Goal: Find specific page/section: Find specific page/section

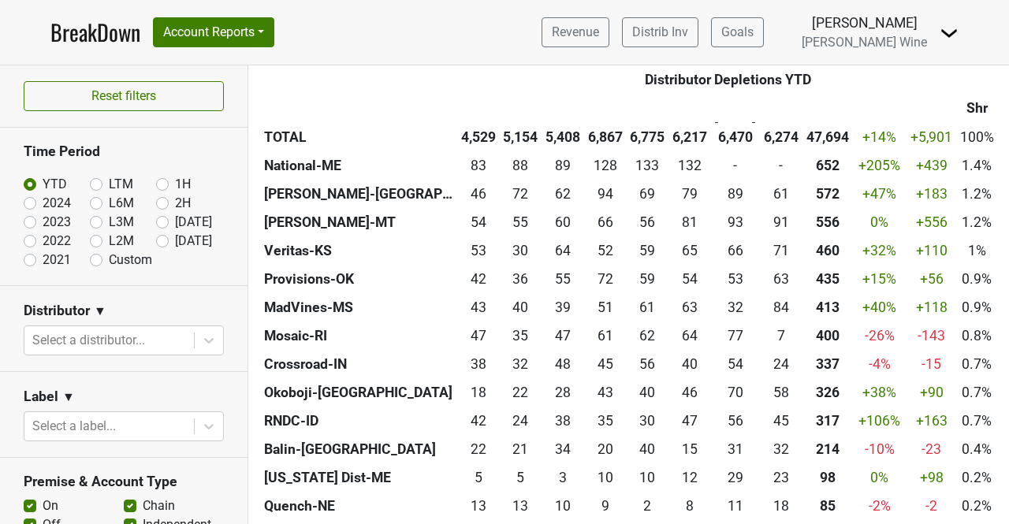
scroll to position [1236, 0]
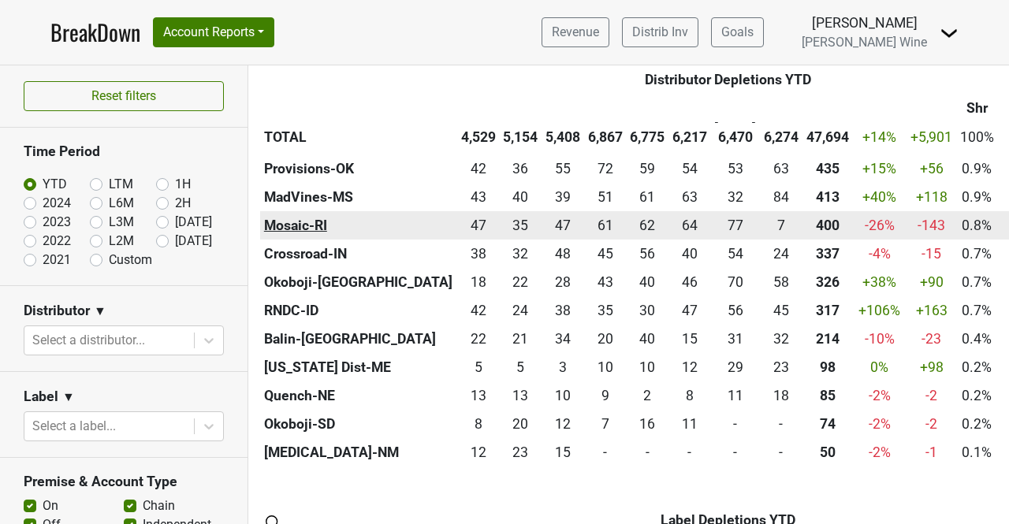
click at [313, 226] on th "Mosaic-RI" at bounding box center [358, 225] width 197 height 28
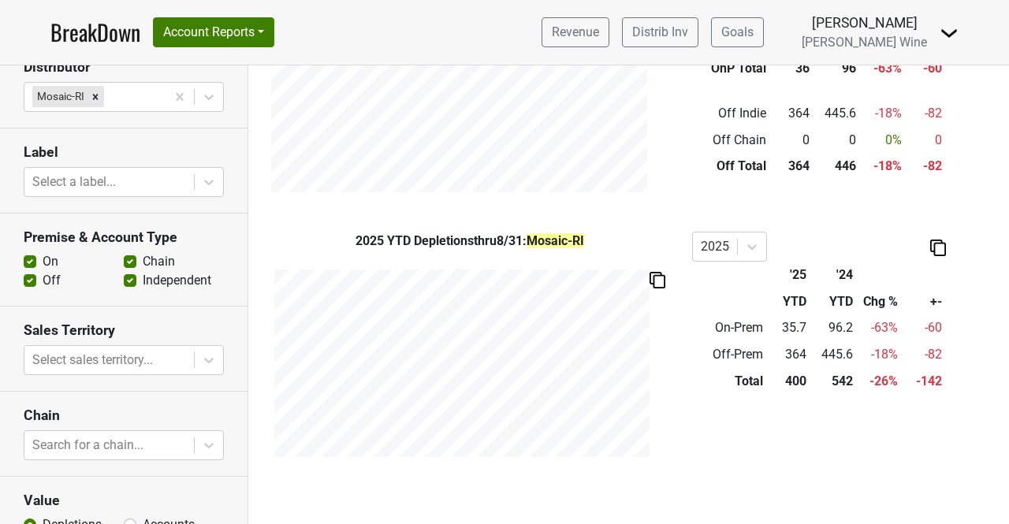
scroll to position [301, 0]
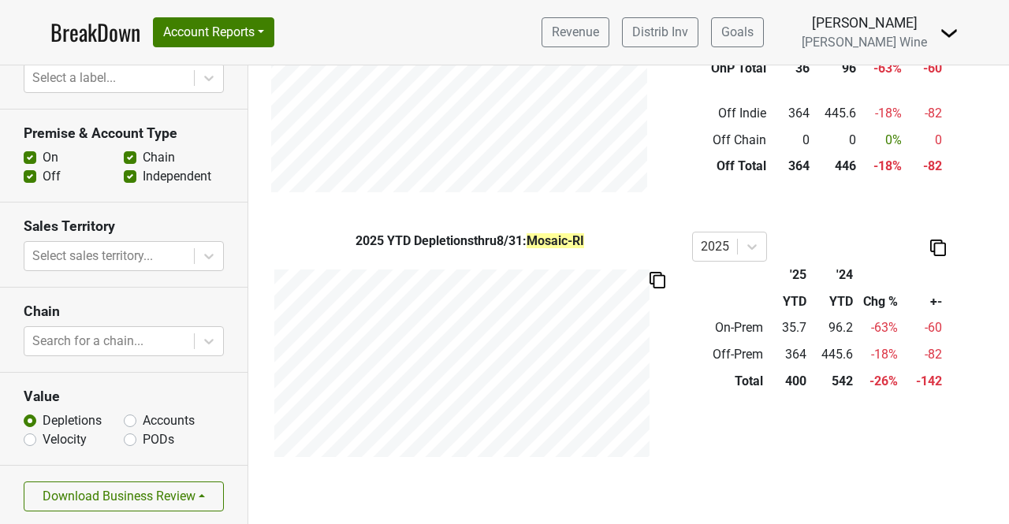
click at [143, 420] on label "Accounts" at bounding box center [169, 420] width 52 height 19
click at [126, 420] on input "Accounts" at bounding box center [130, 419] width 13 height 16
radio input "true"
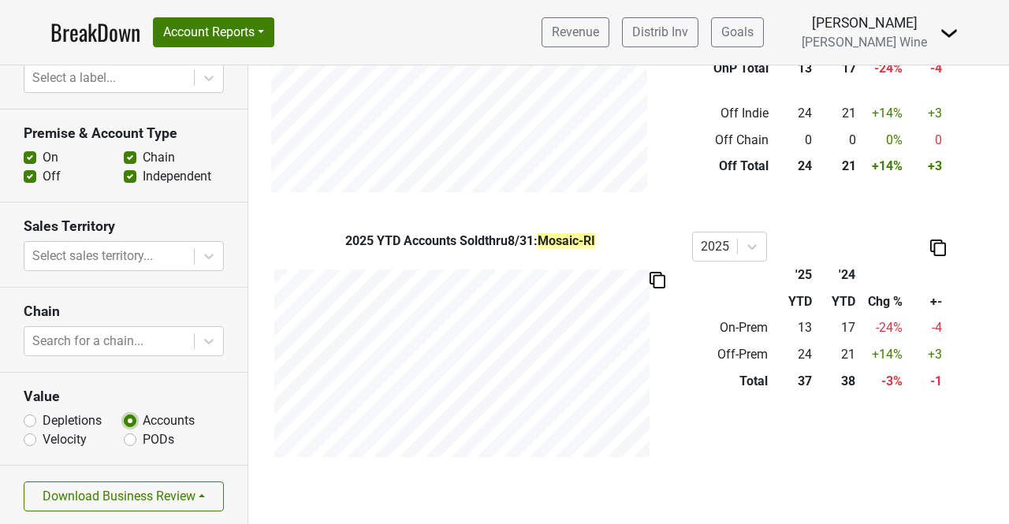
scroll to position [0, 0]
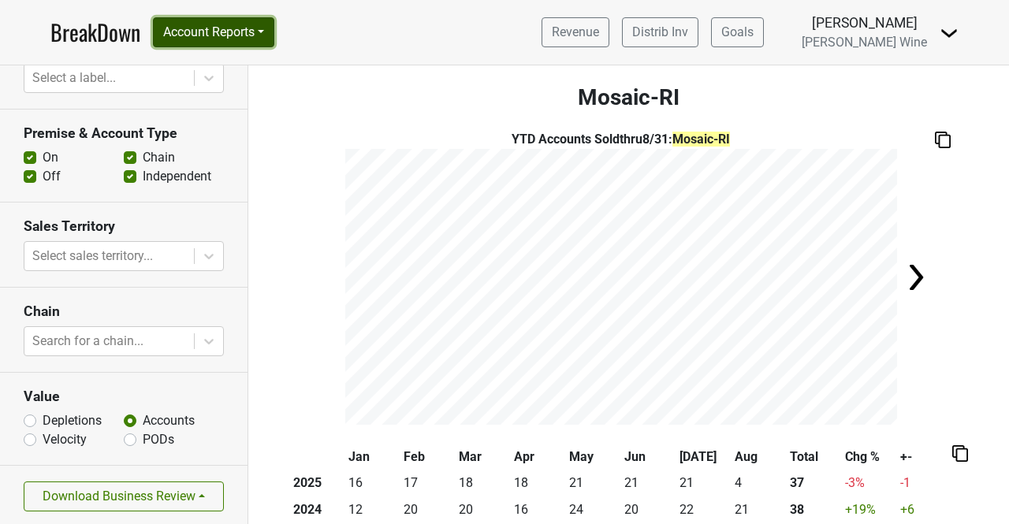
click at [270, 29] on button "Account Reports" at bounding box center [213, 32] width 121 height 30
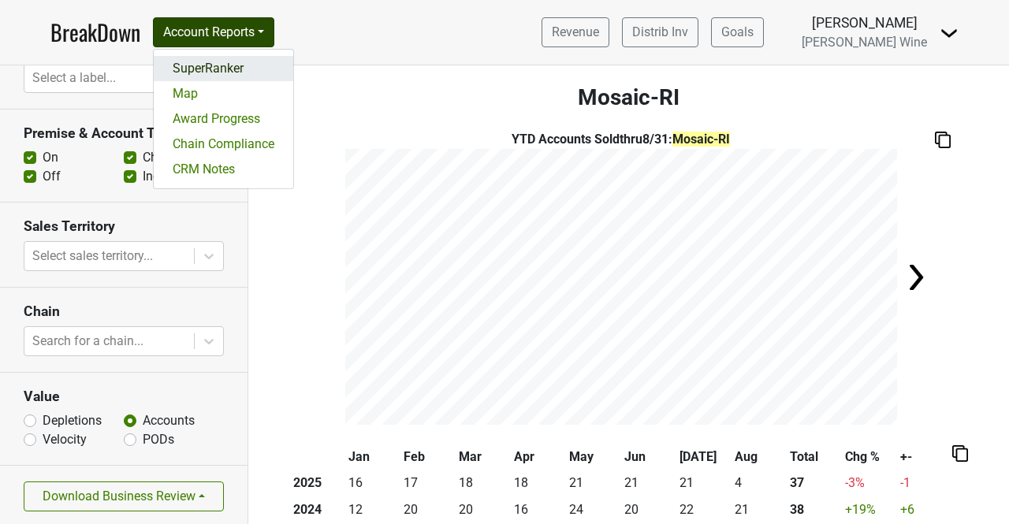
click at [222, 65] on link "SuperRanker" at bounding box center [223, 68] width 139 height 25
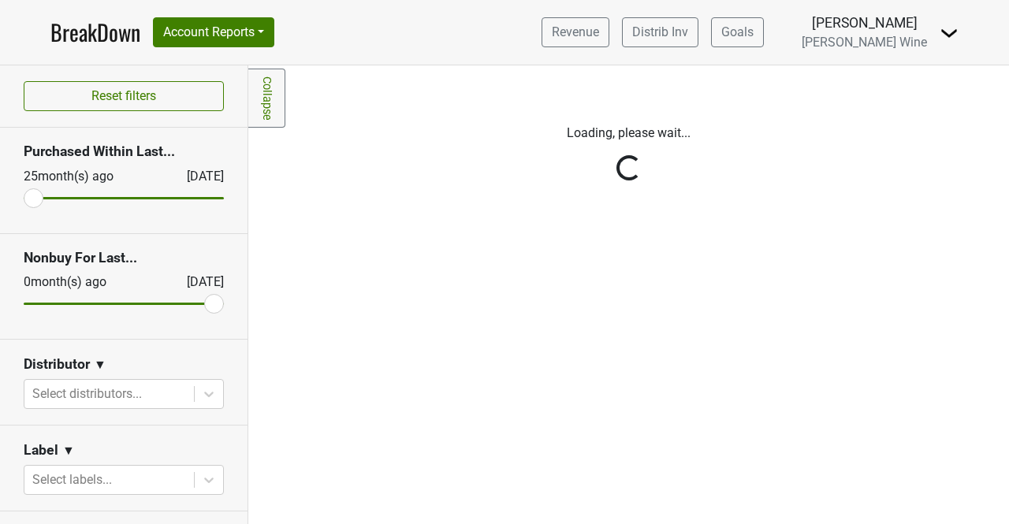
click at [123, 388] on div "Reset filters Purchased Within Last... [DATE] [DATE] Nonbuy For Last... [DATE] …" at bounding box center [124, 294] width 248 height 459
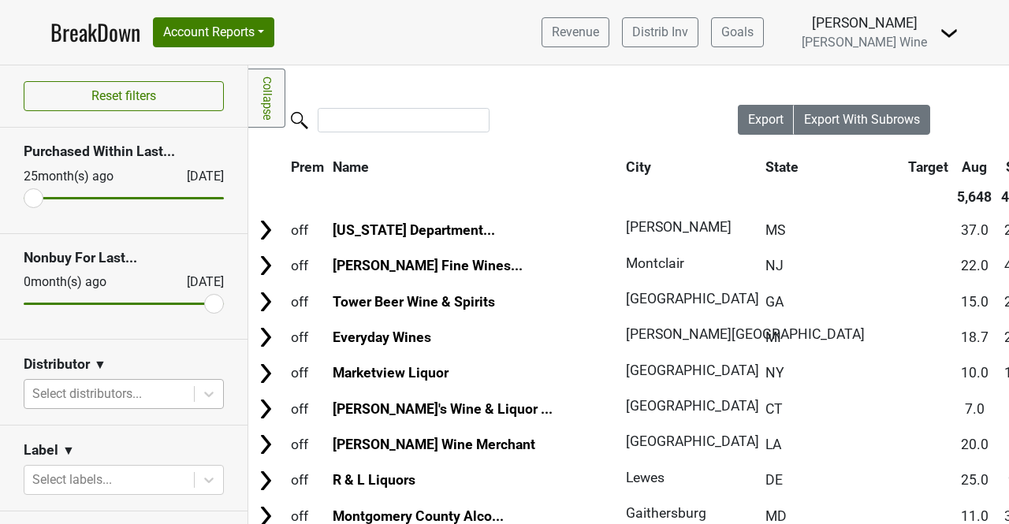
click at [123, 389] on div at bounding box center [109, 394] width 154 height 22
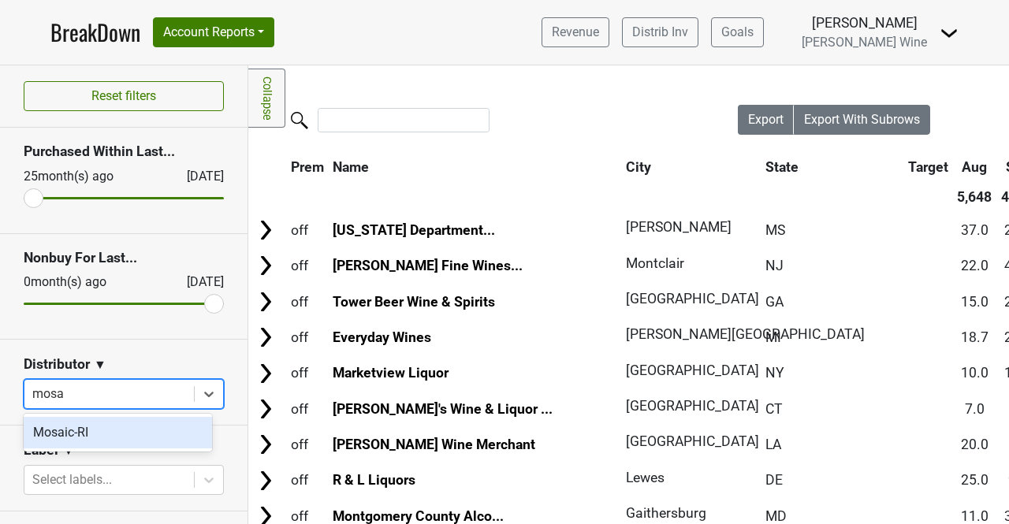
type input "mosai"
click at [109, 433] on div "Mosaic-RI" at bounding box center [118, 433] width 188 height 32
